Goal: Task Accomplishment & Management: Manage account settings

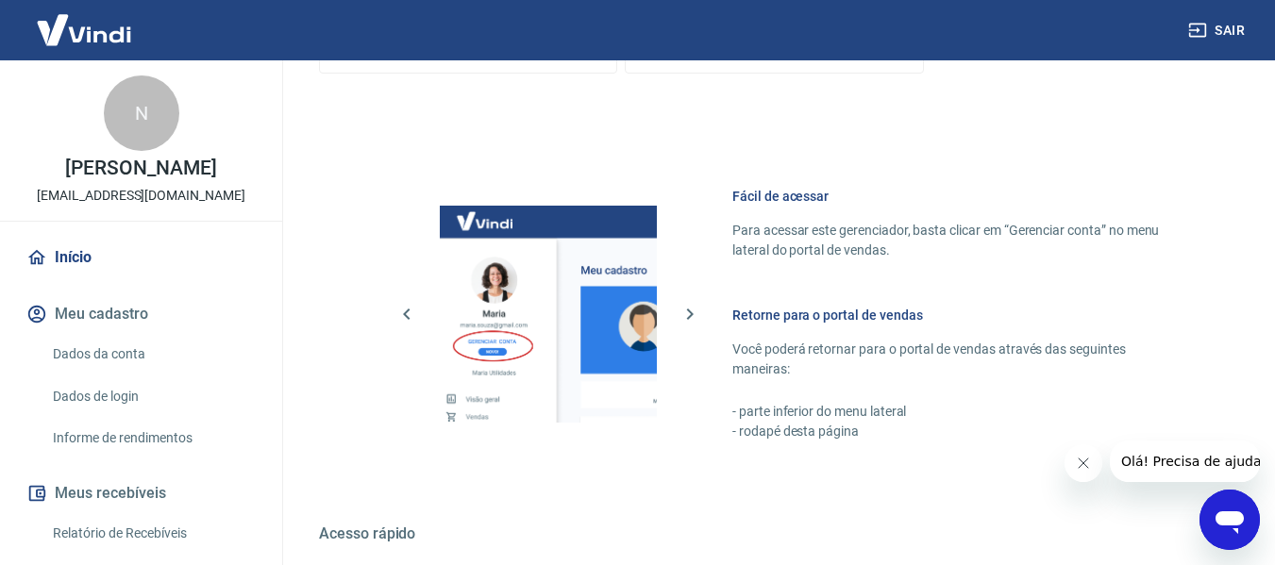
scroll to position [983, 0]
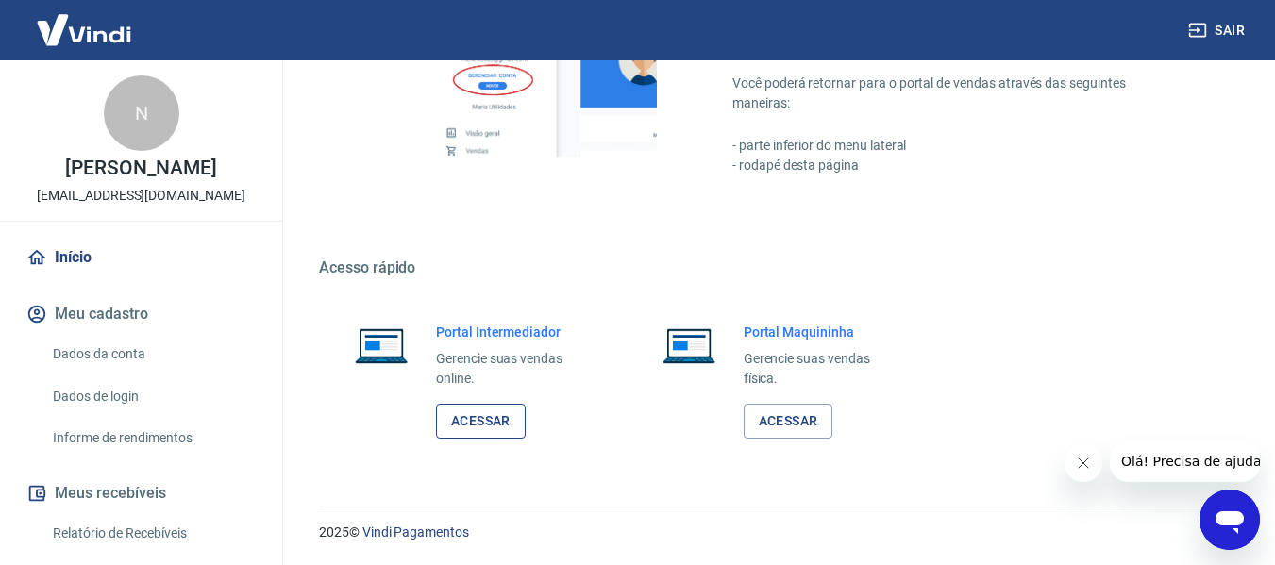
click at [472, 432] on link "Acessar" at bounding box center [481, 421] width 90 height 35
